Goal: Information Seeking & Learning: Learn about a topic

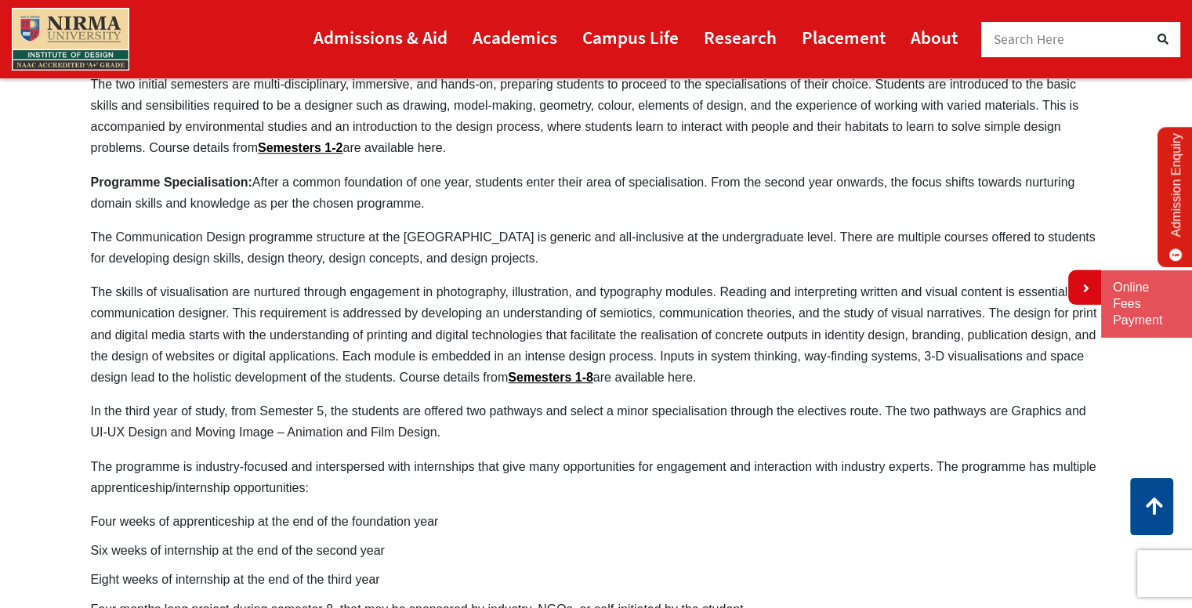
drag, startPoint x: 153, startPoint y: 367, endPoint x: 175, endPoint y: 384, distance: 28.5
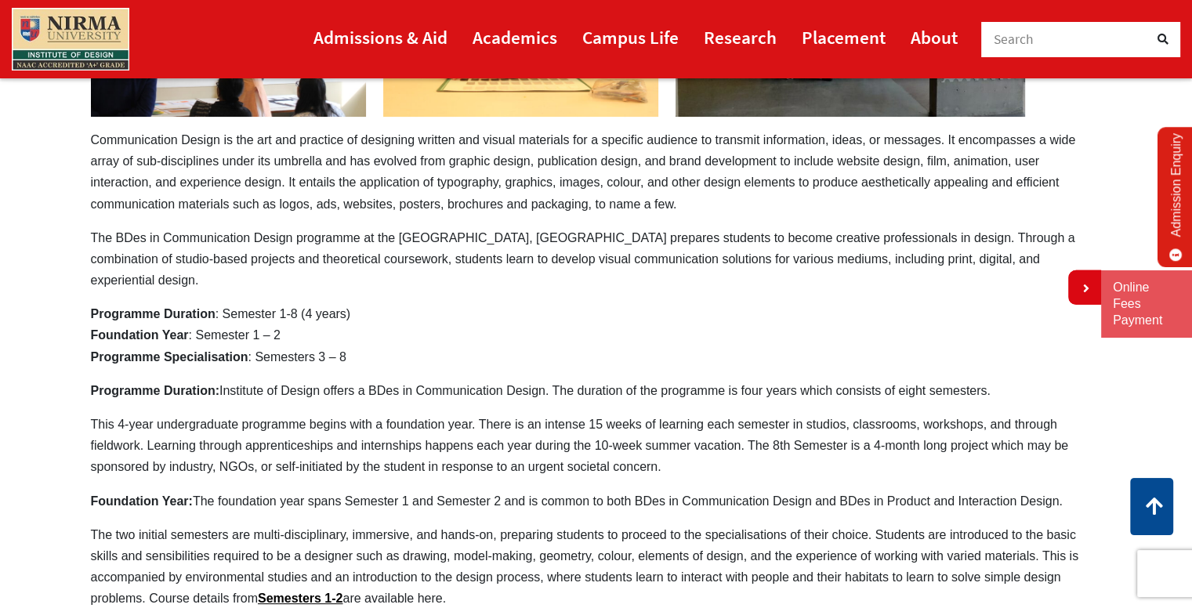
scroll to position [355, 0]
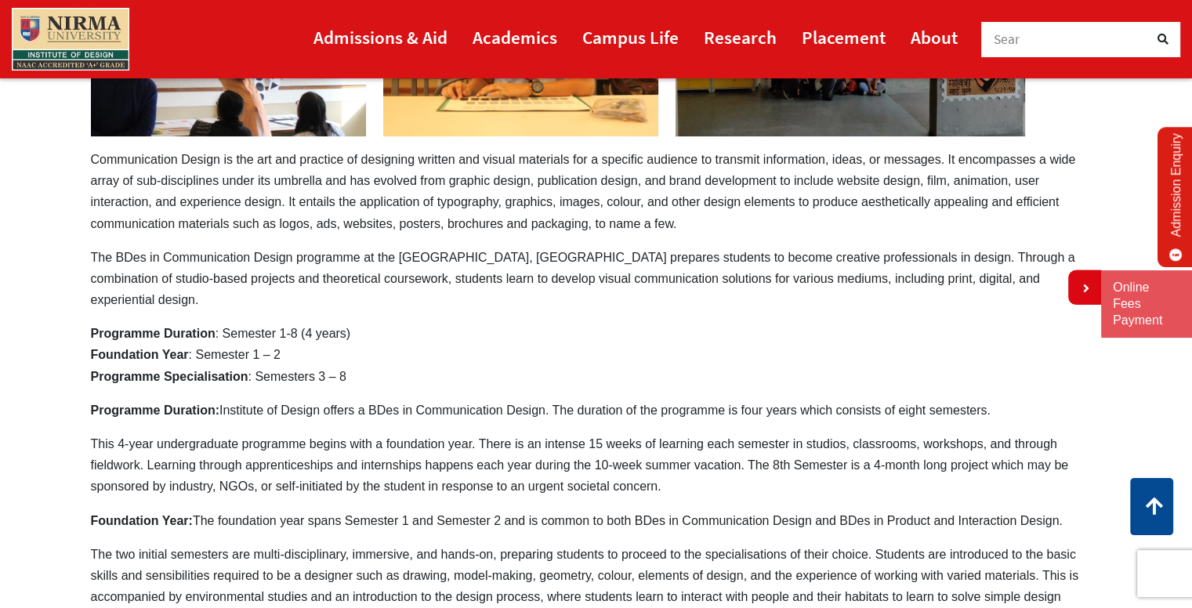
drag, startPoint x: 89, startPoint y: 156, endPoint x: 277, endPoint y: 417, distance: 321.6
click at [278, 420] on div "BDes in Communication Design For the Admission Year 2025-26 Apply Now Communica…" at bounding box center [596, 526] width 1034 height 1467
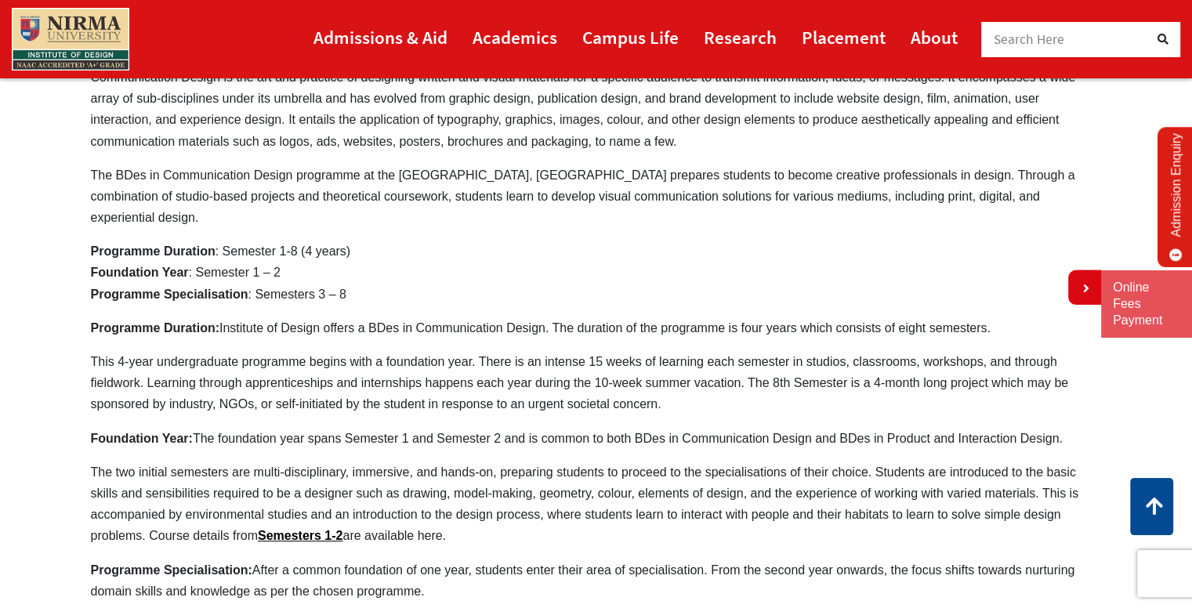
scroll to position [433, 0]
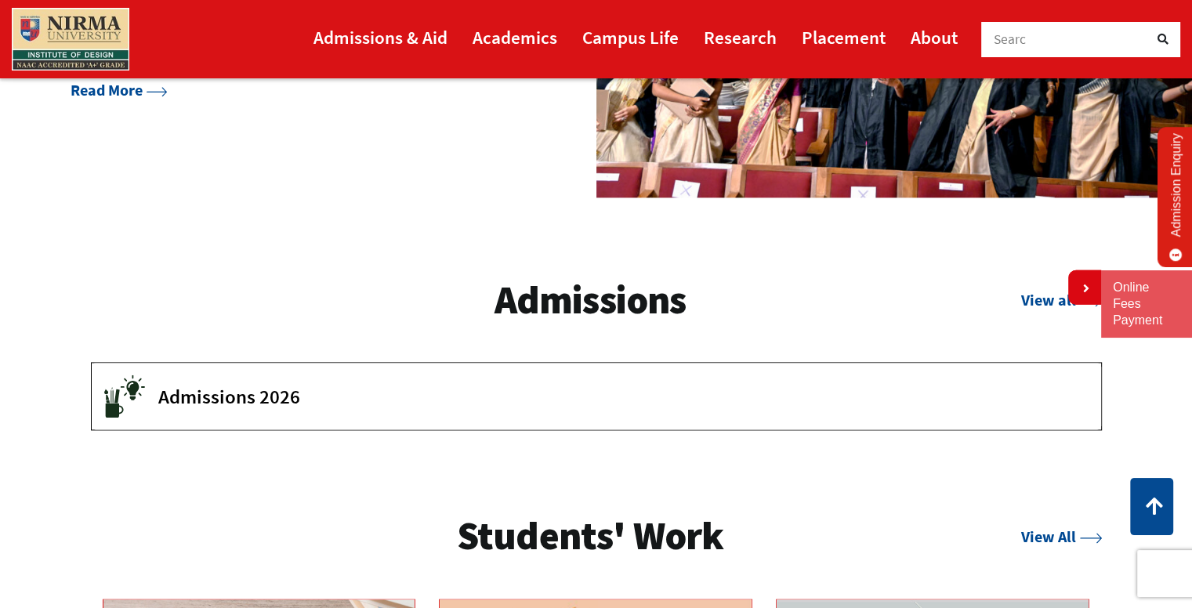
scroll to position [2117, 0]
click at [566, 407] on button "Admissions 2026" at bounding box center [596, 397] width 1009 height 67
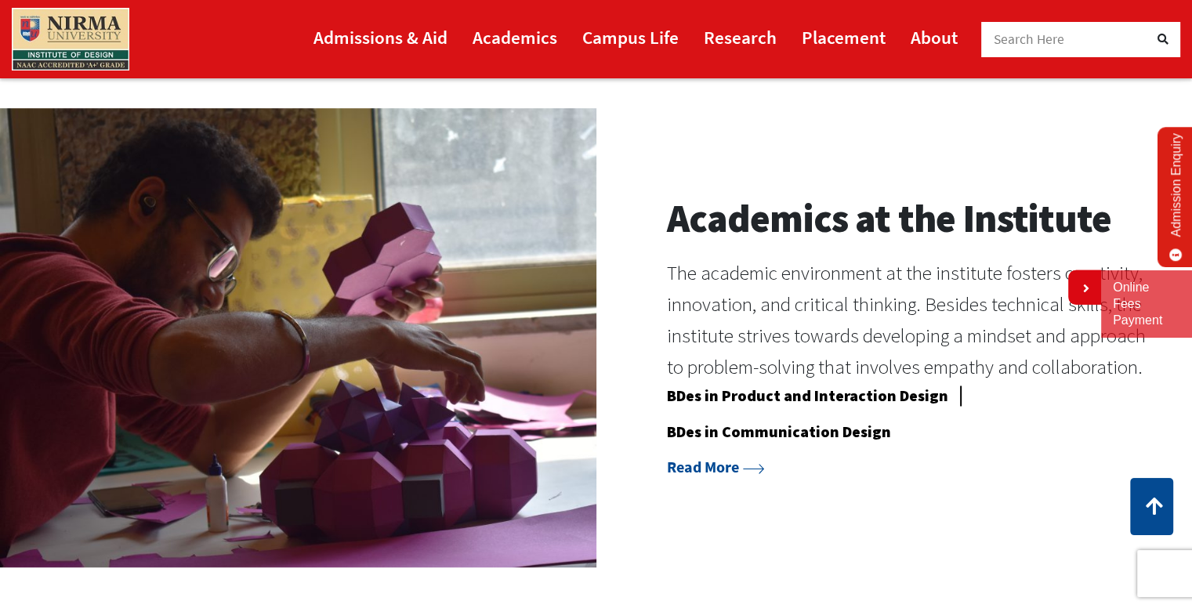
scroll to position [1254, 0]
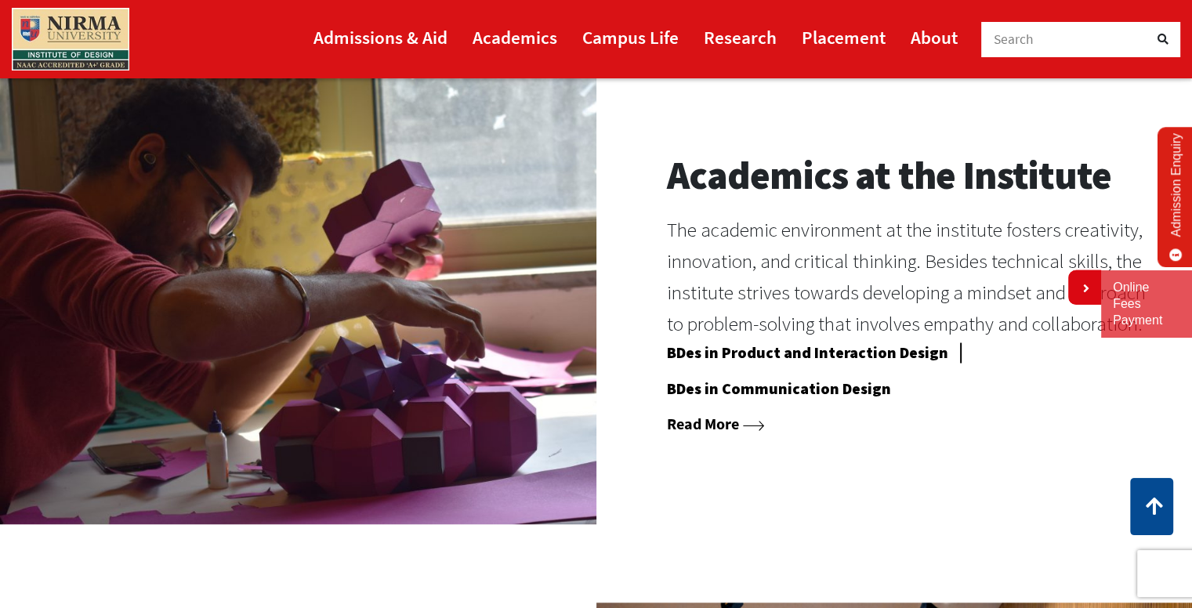
click at [750, 418] on link "Read More" at bounding box center [715, 424] width 97 height 20
click at [740, 427] on link "Read More" at bounding box center [715, 424] width 97 height 20
click at [726, 420] on link "Read More" at bounding box center [715, 424] width 97 height 20
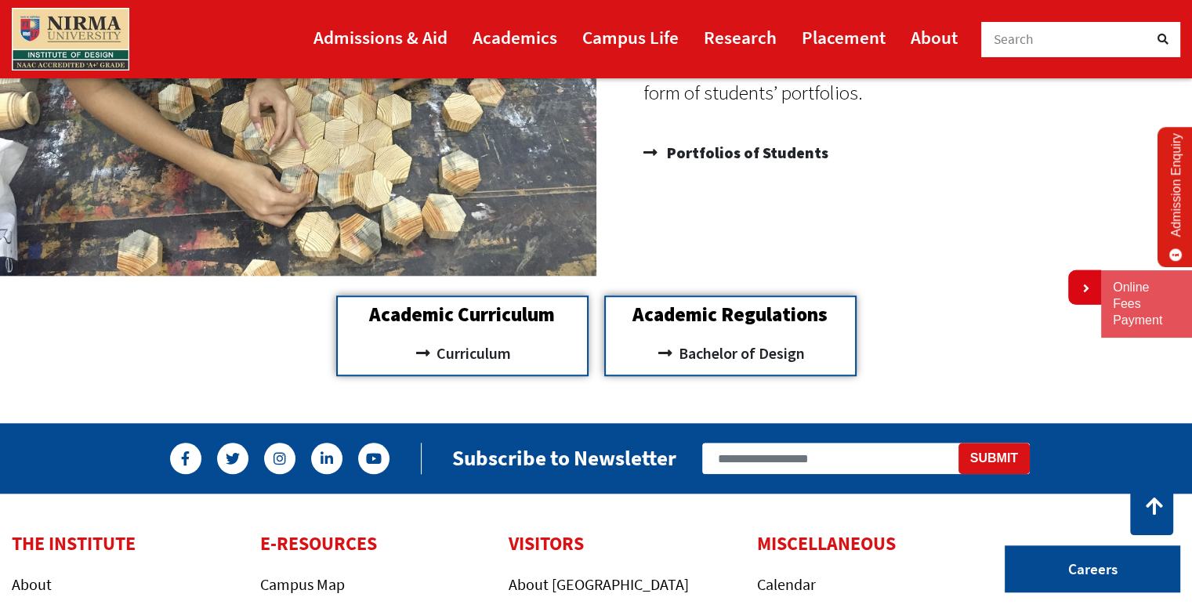
scroll to position [1410, 0]
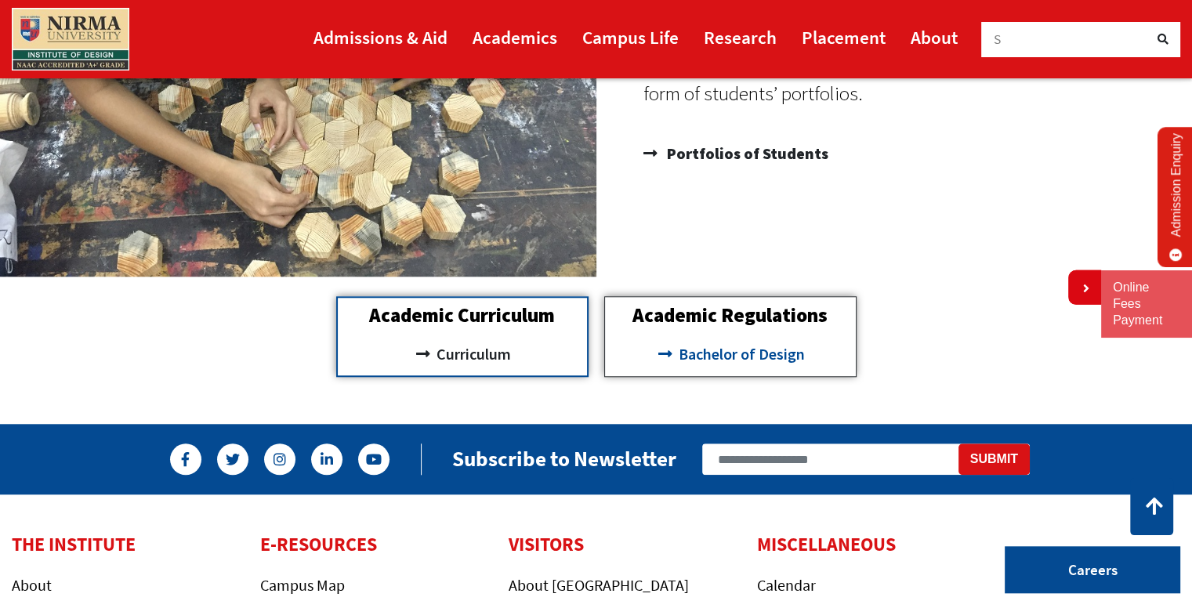
click at [691, 345] on span "Bachelor of Design" at bounding box center [740, 354] width 130 height 27
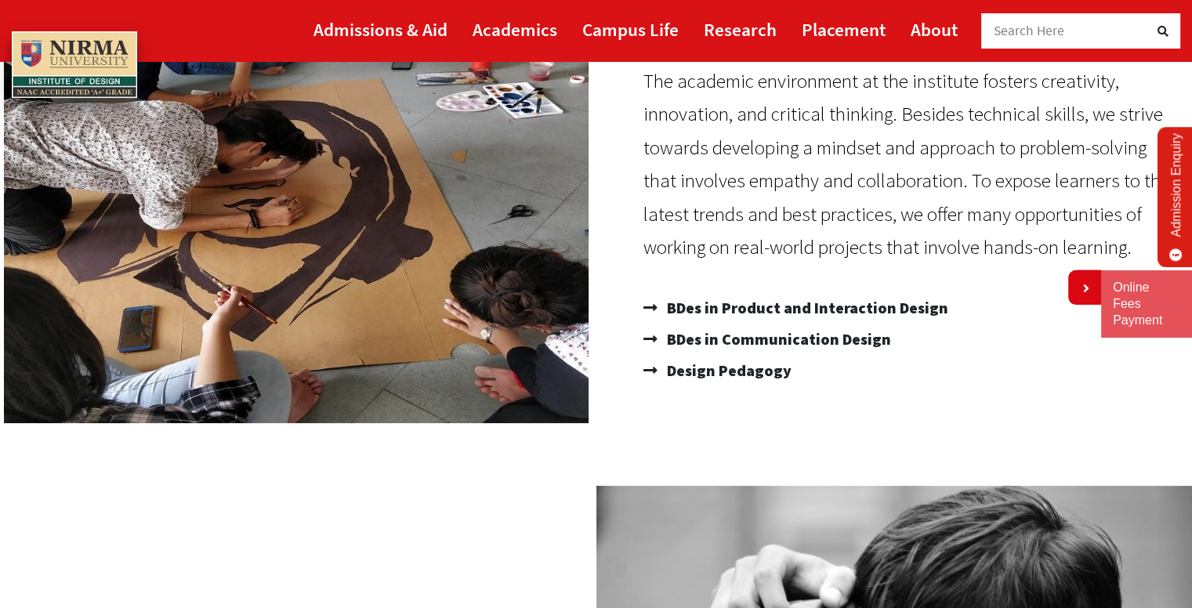
scroll to position [392, 0]
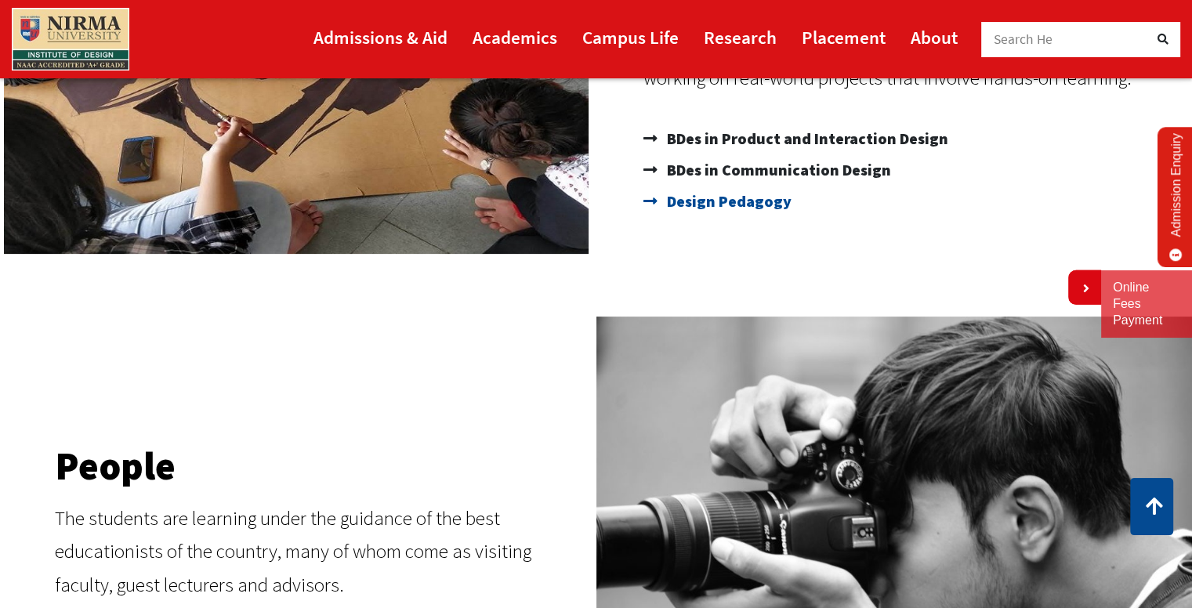
click at [723, 204] on span "Design Pedagogy" at bounding box center [727, 201] width 128 height 31
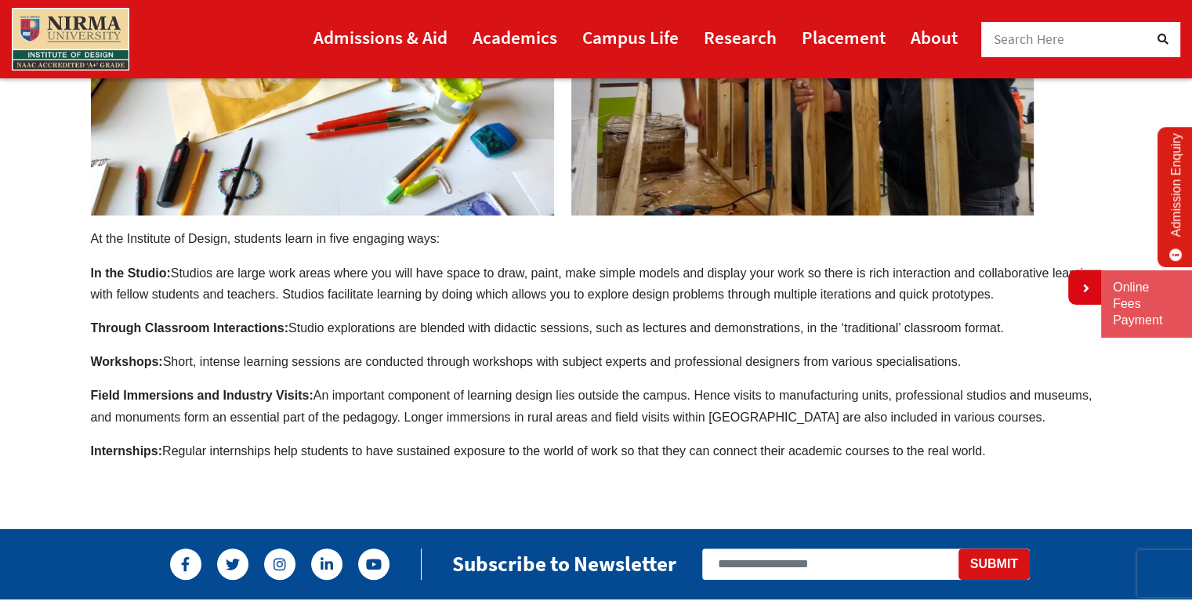
scroll to position [392, 0]
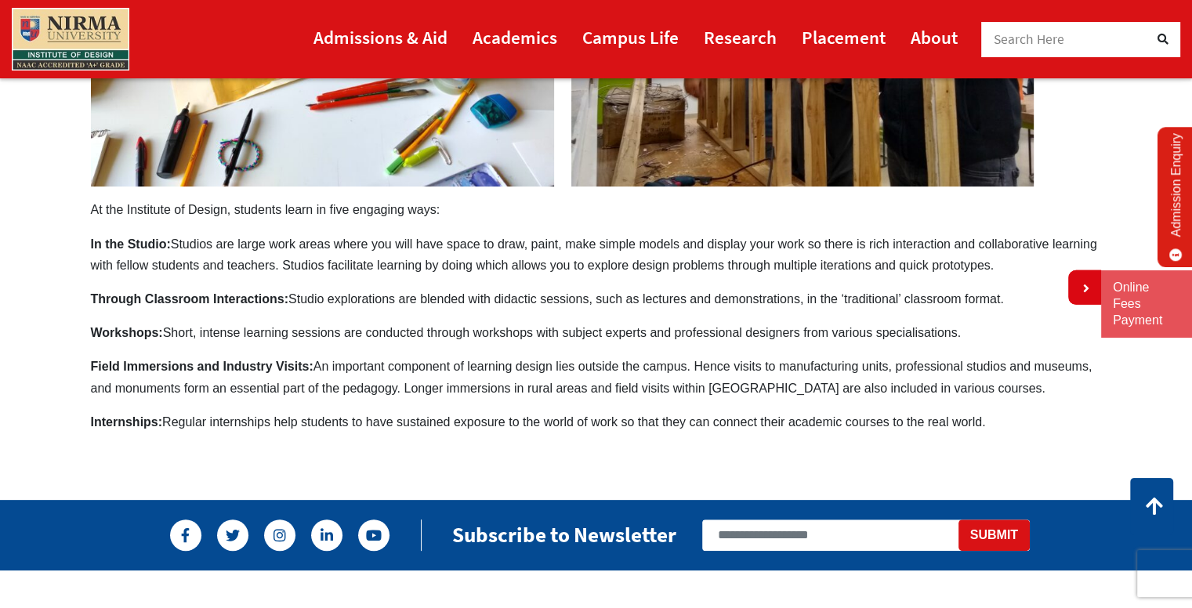
drag, startPoint x: 980, startPoint y: 421, endPoint x: 667, endPoint y: 345, distance: 321.9
click at [668, 345] on div "Design Pedagogy At the [GEOGRAPHIC_DATA], students learn in five engaging ways:…" at bounding box center [596, 116] width 1011 height 720
click at [667, 343] on div "Design Pedagogy At the [GEOGRAPHIC_DATA], students learn in five engaging ways:…" at bounding box center [596, 116] width 1011 height 720
drag, startPoint x: 89, startPoint y: 208, endPoint x: 826, endPoint y: 359, distance: 752.6
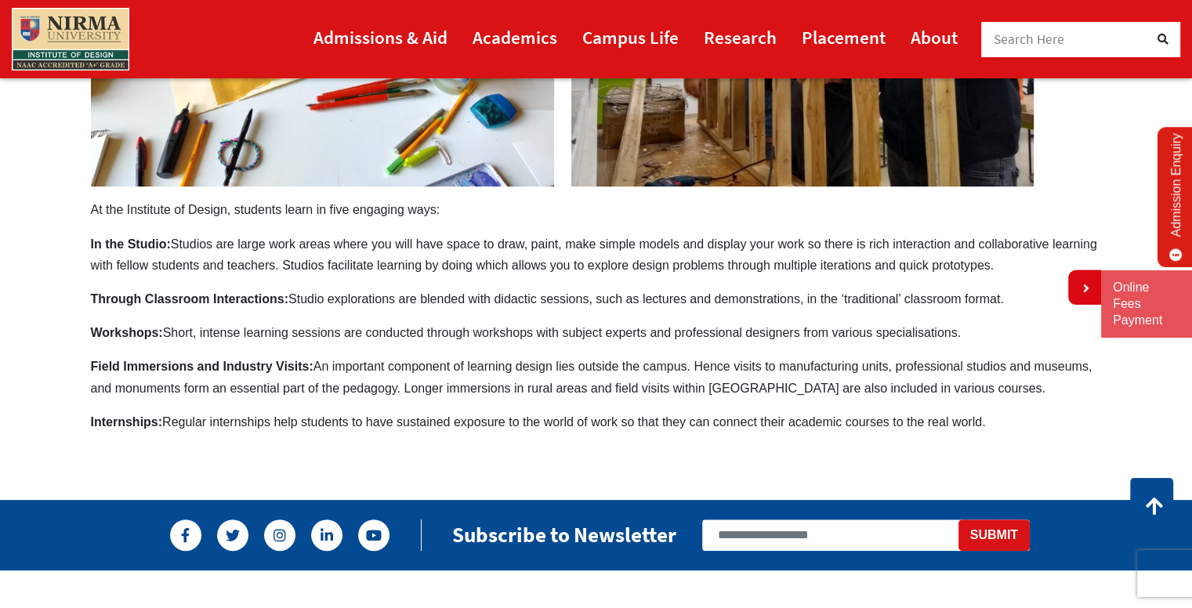
click at [830, 365] on div "Design Pedagogy At the [GEOGRAPHIC_DATA], students learn in five engaging ways:…" at bounding box center [596, 116] width 1034 height 720
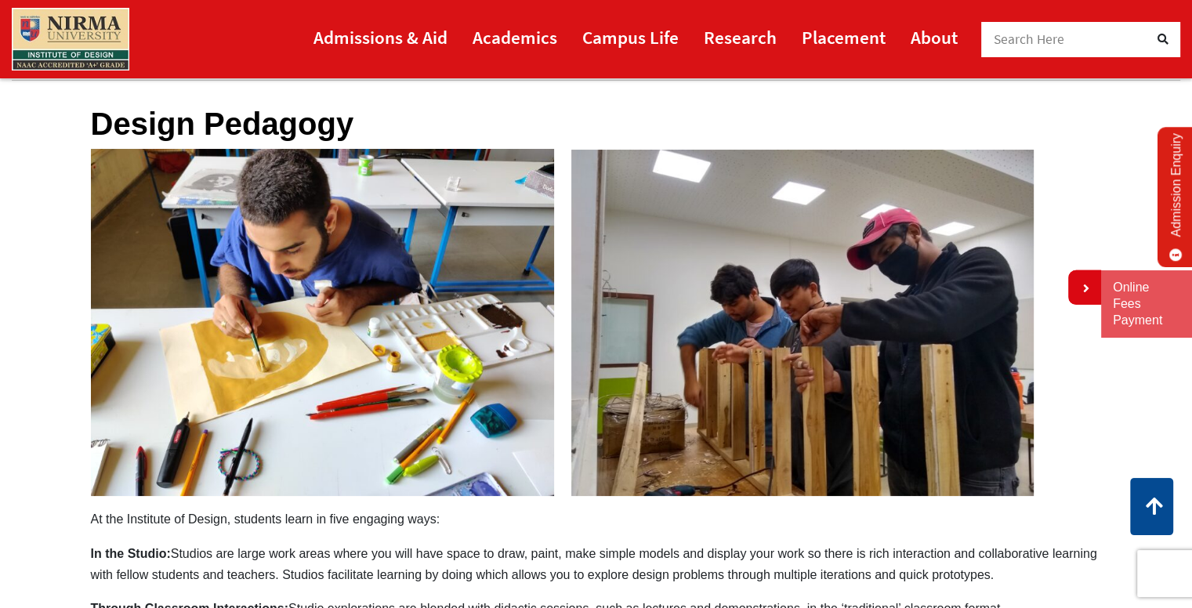
scroll to position [0, 0]
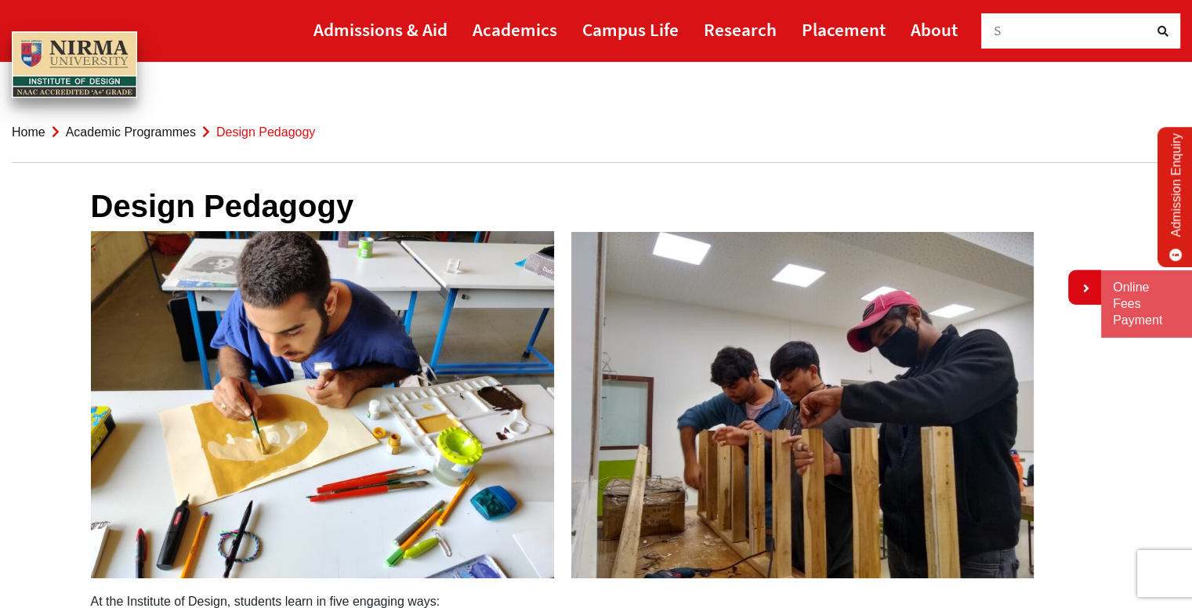
click at [170, 138] on link "Academic Programmes" at bounding box center [131, 131] width 130 height 13
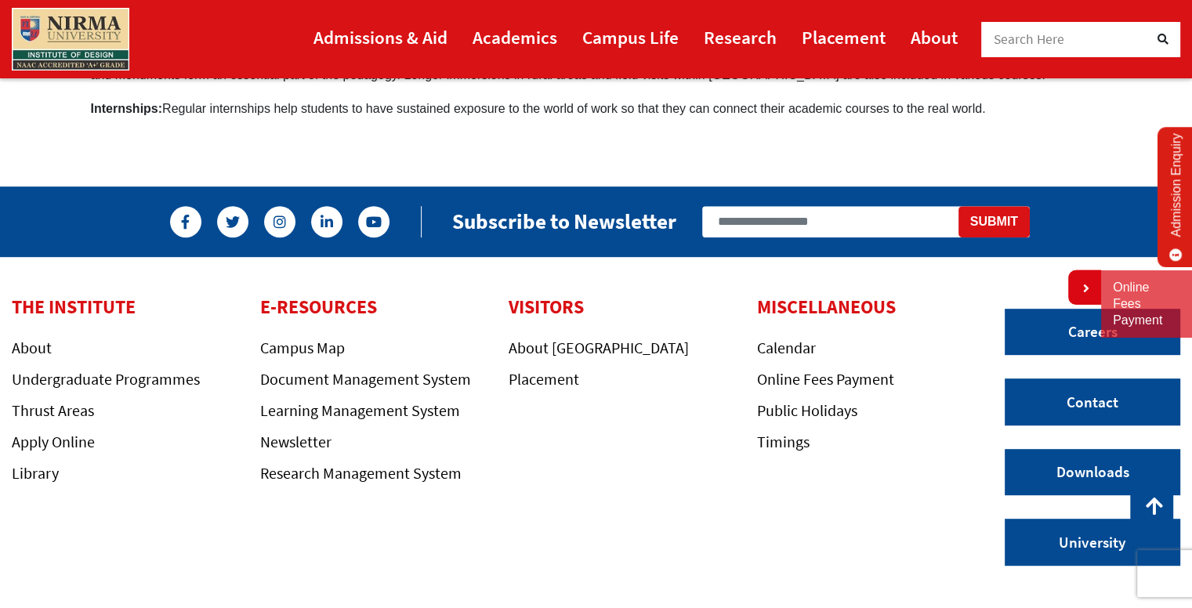
scroll to position [235, 0]
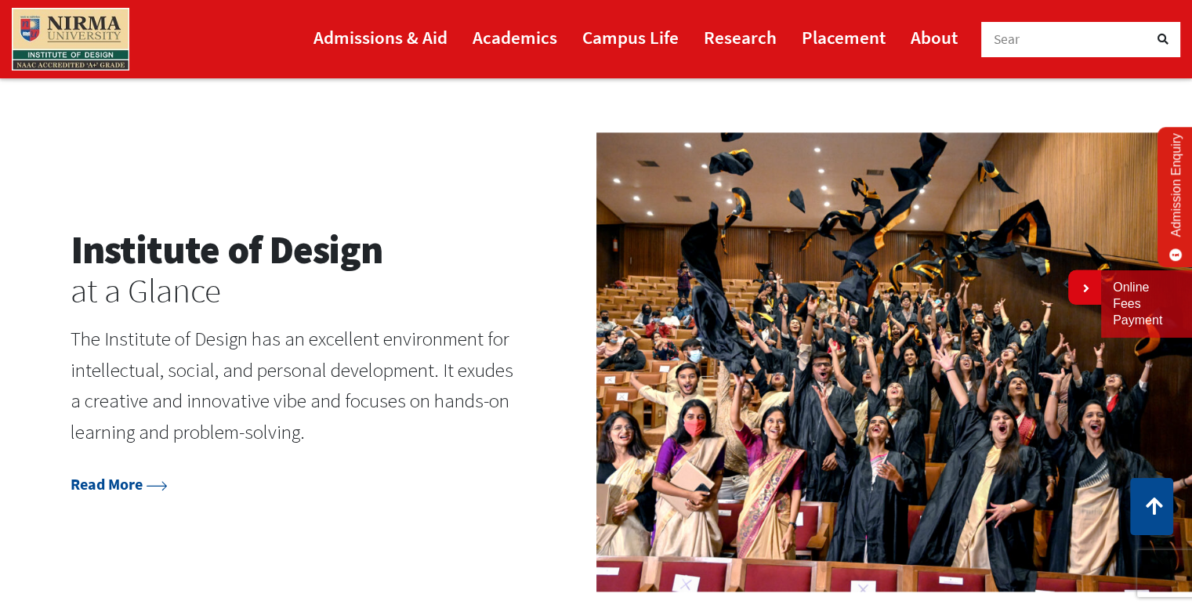
scroll to position [1410, 0]
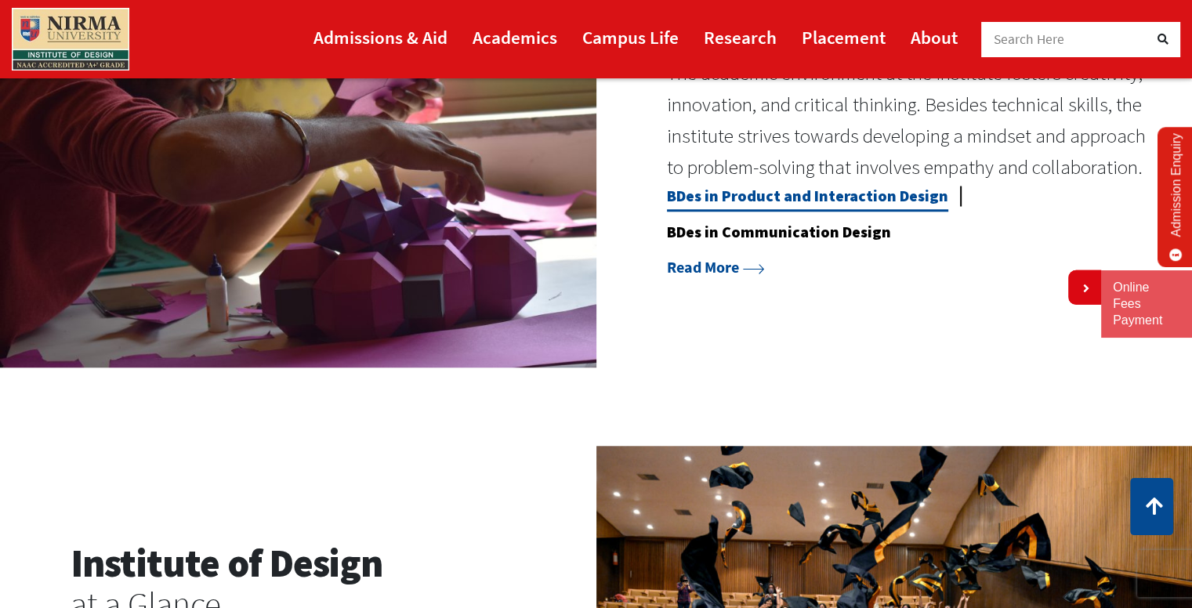
click at [773, 194] on link "BDes in Product and Interaction Design" at bounding box center [807, 199] width 281 height 26
